Goal: Information Seeking & Learning: Learn about a topic

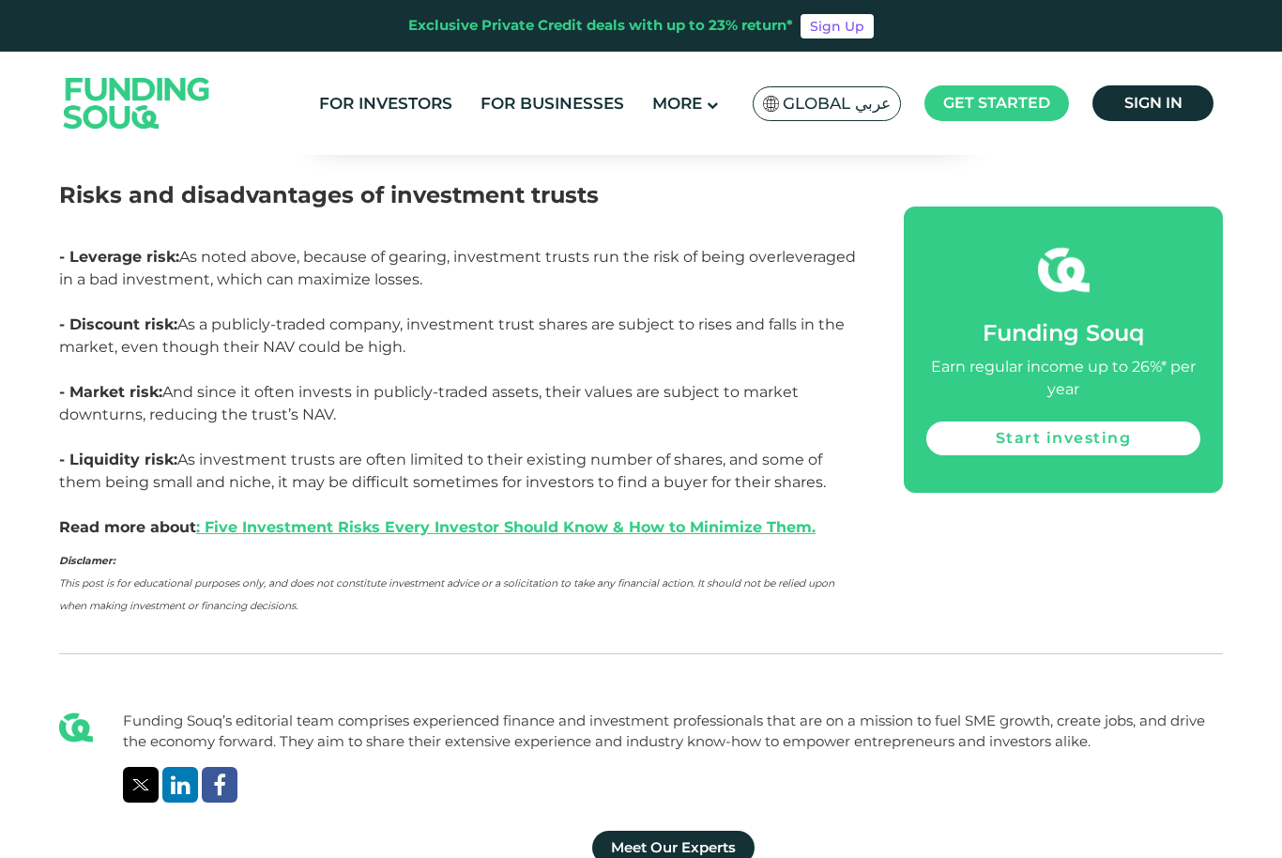
click at [636, 536] on link ": Five Investment Risks Every Investor Should Know & How to Minimize Them." at bounding box center [505, 527] width 619 height 18
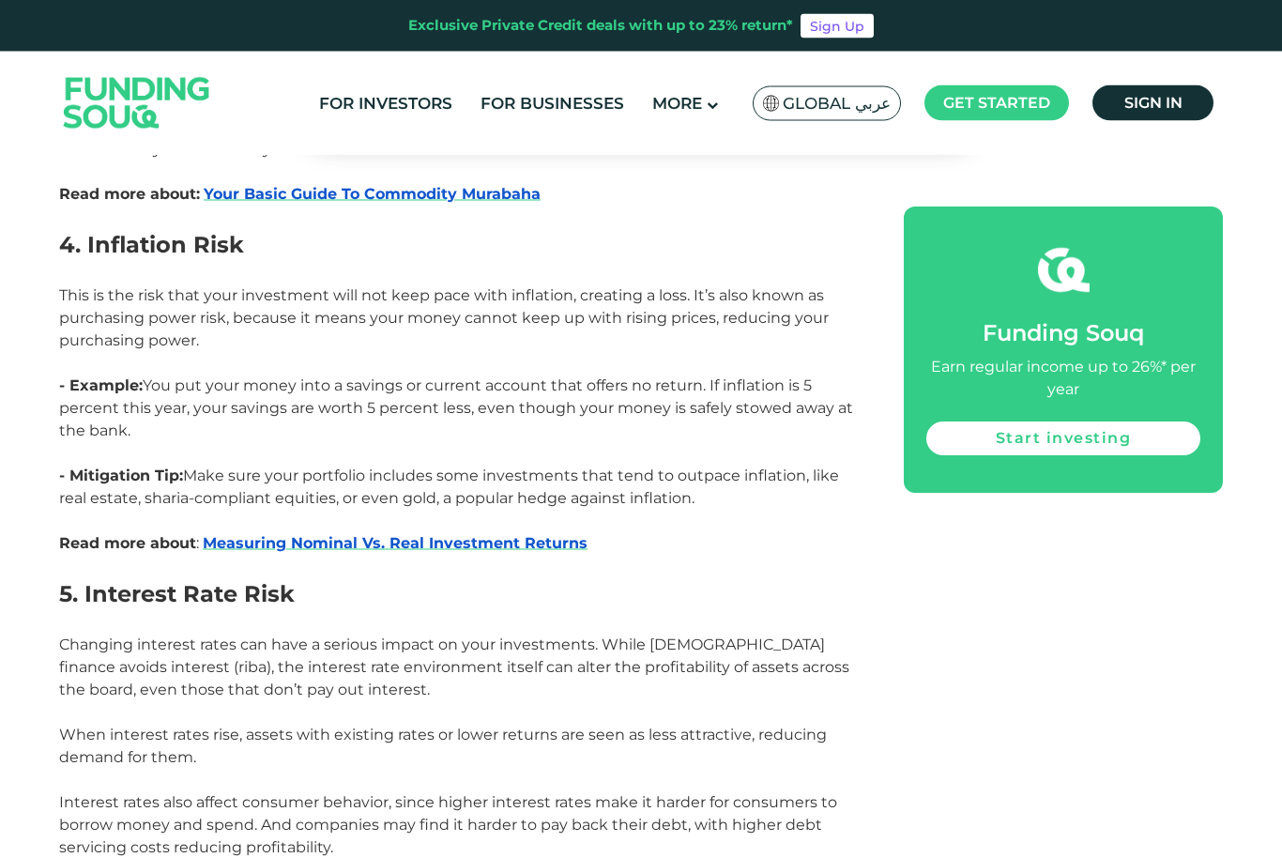
scroll to position [2833, 0]
